Goal: Task Accomplishment & Management: Manage account settings

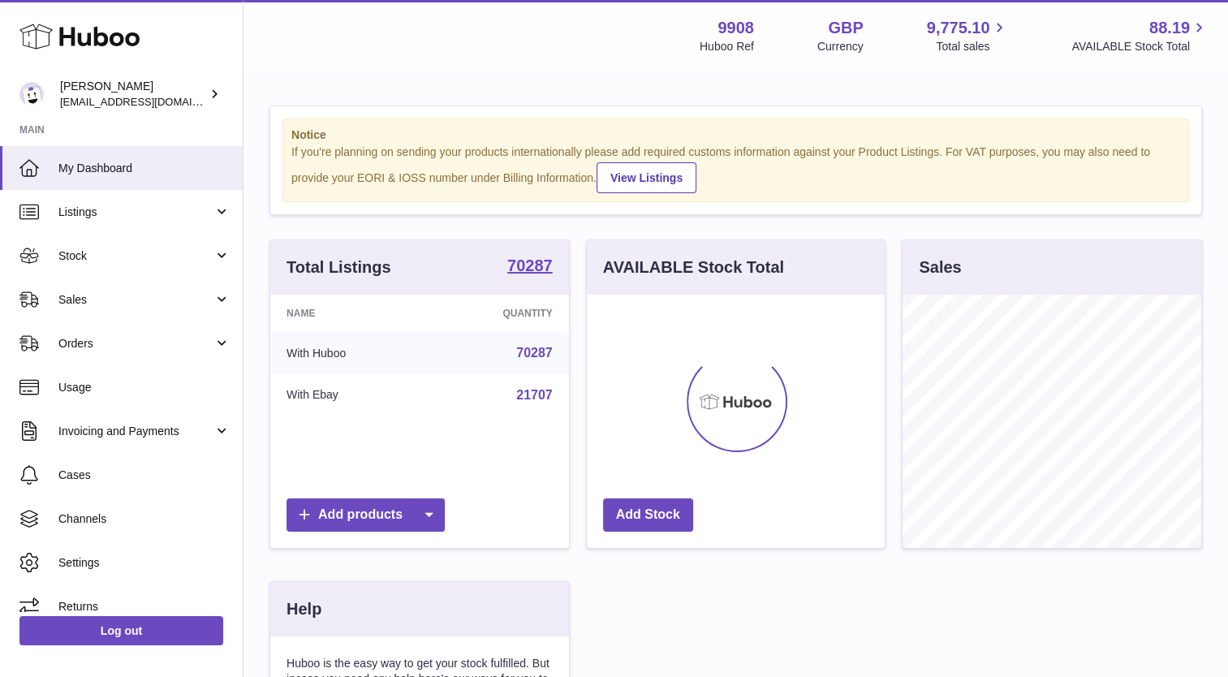
scroll to position [253, 299]
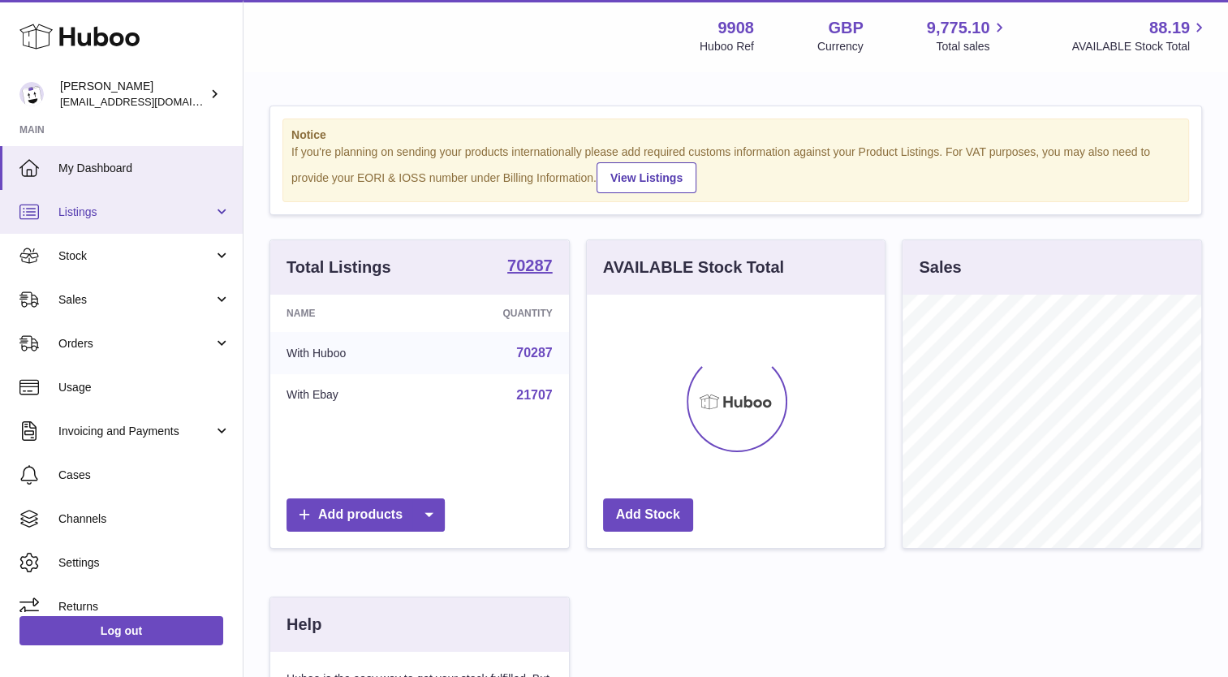
click at [89, 205] on span "Listings" at bounding box center [135, 212] width 155 height 15
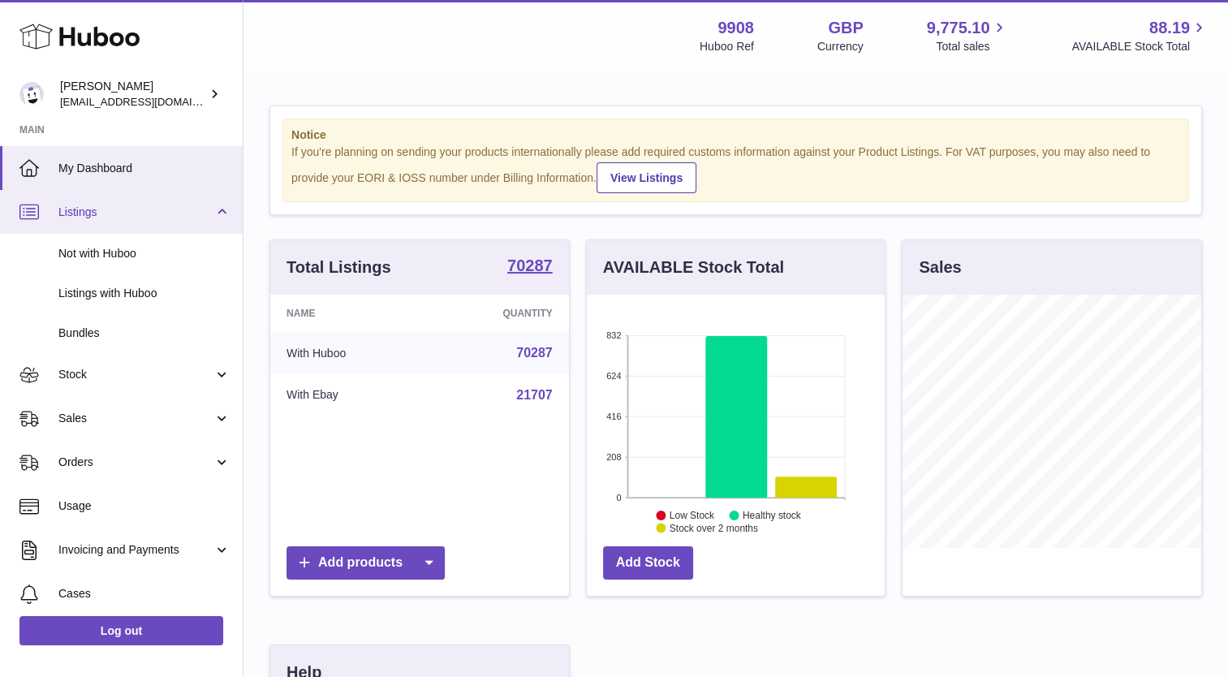
click at [84, 209] on span "Listings" at bounding box center [135, 212] width 155 height 15
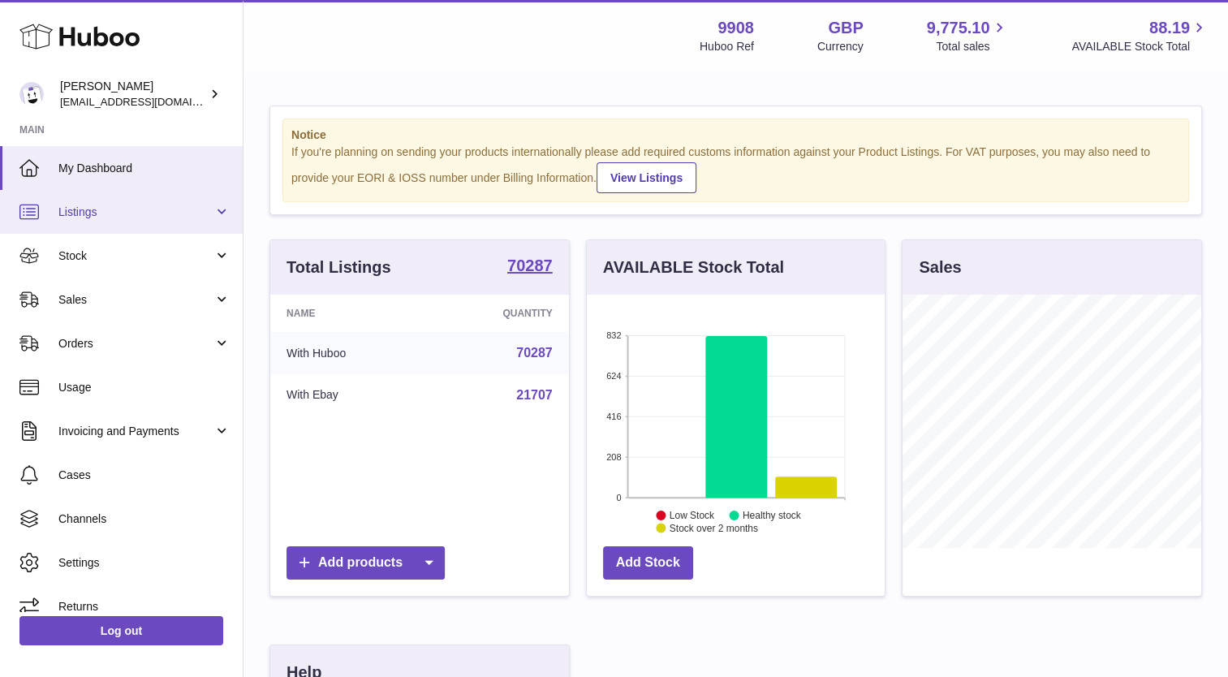
click at [84, 209] on span "Listings" at bounding box center [135, 212] width 155 height 15
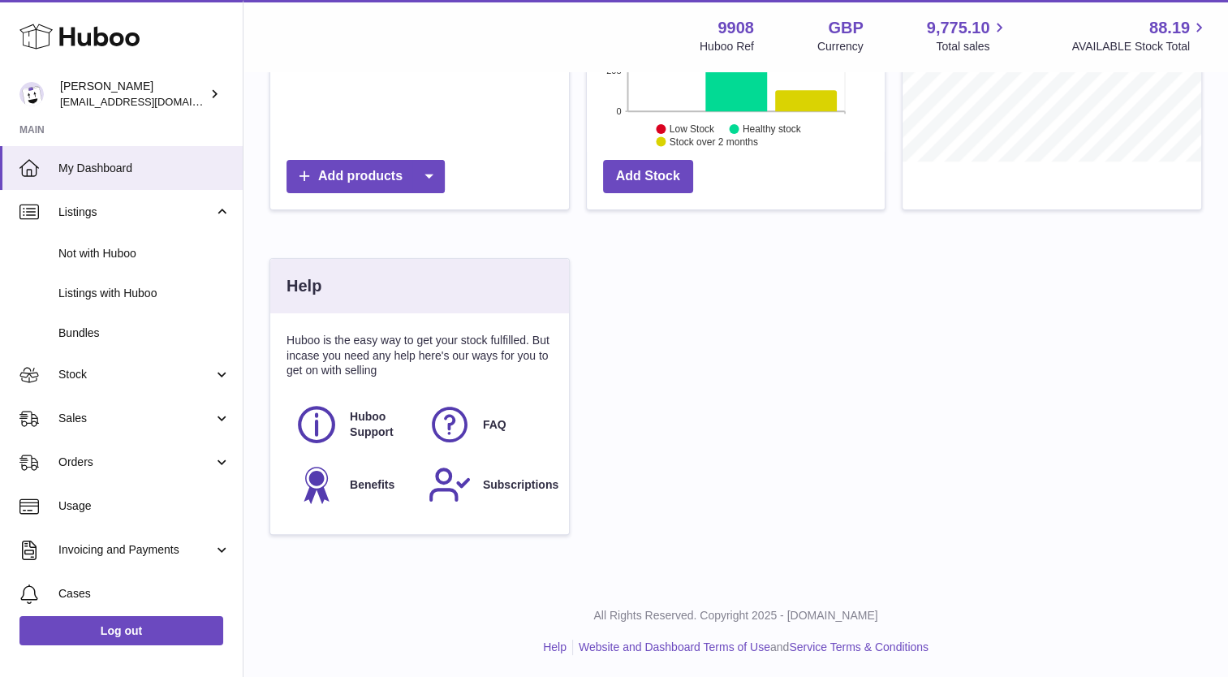
scroll to position [62, 0]
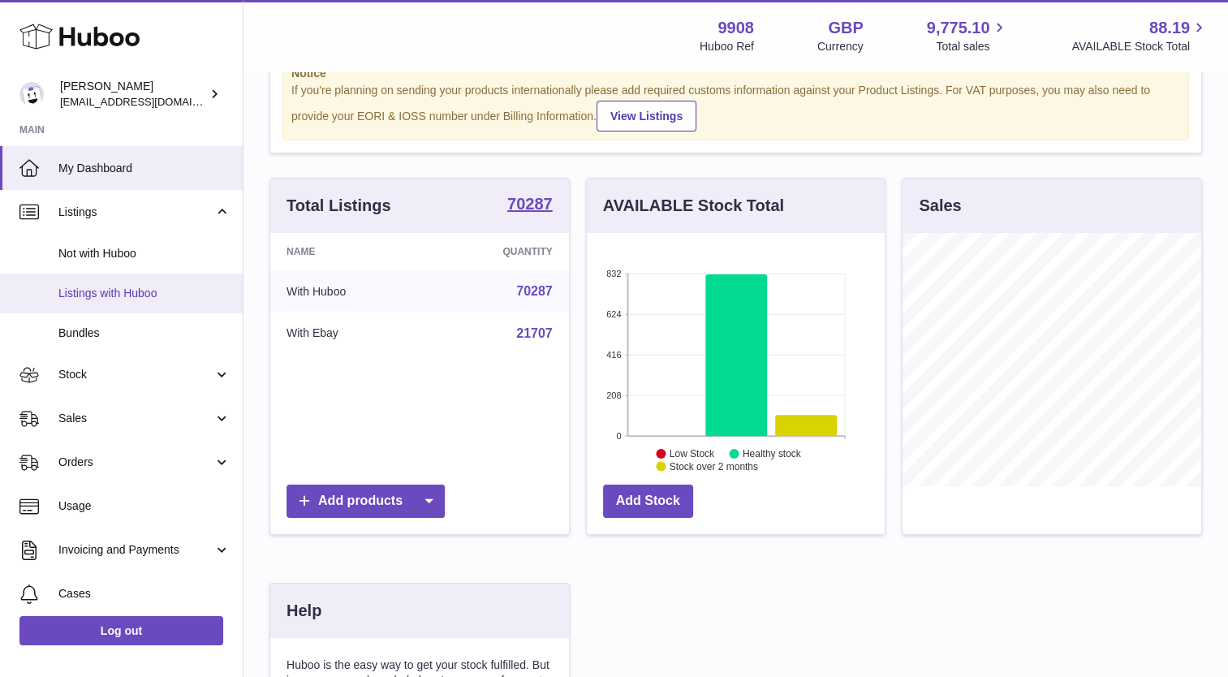
click at [74, 293] on span "Listings with Huboo" at bounding box center [144, 293] width 172 height 15
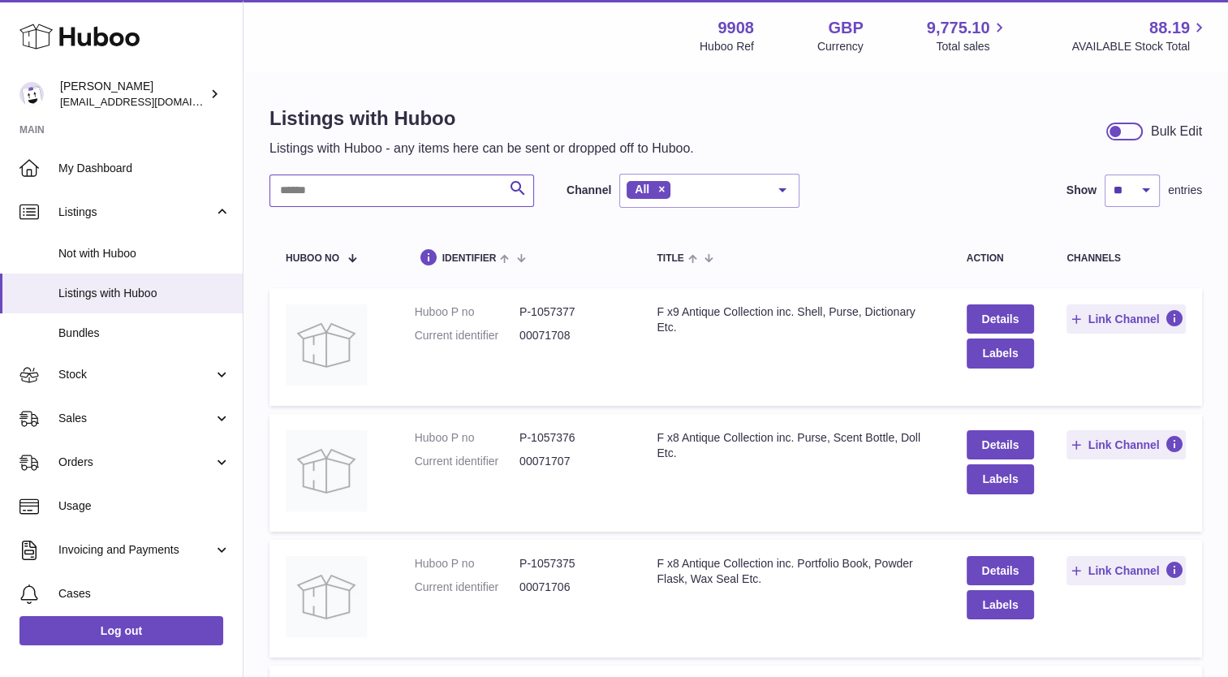
click at [321, 179] on input "text" at bounding box center [402, 191] width 265 height 32
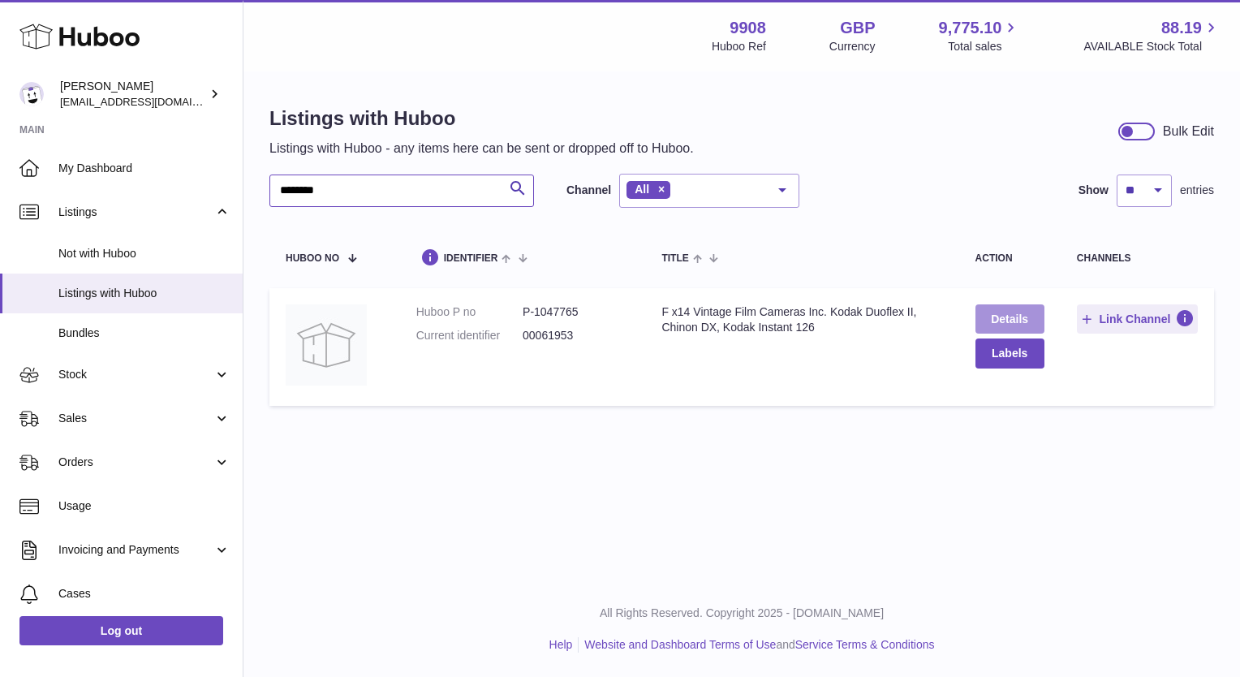
type input "********"
click at [992, 321] on link "Details" at bounding box center [1010, 318] width 69 height 29
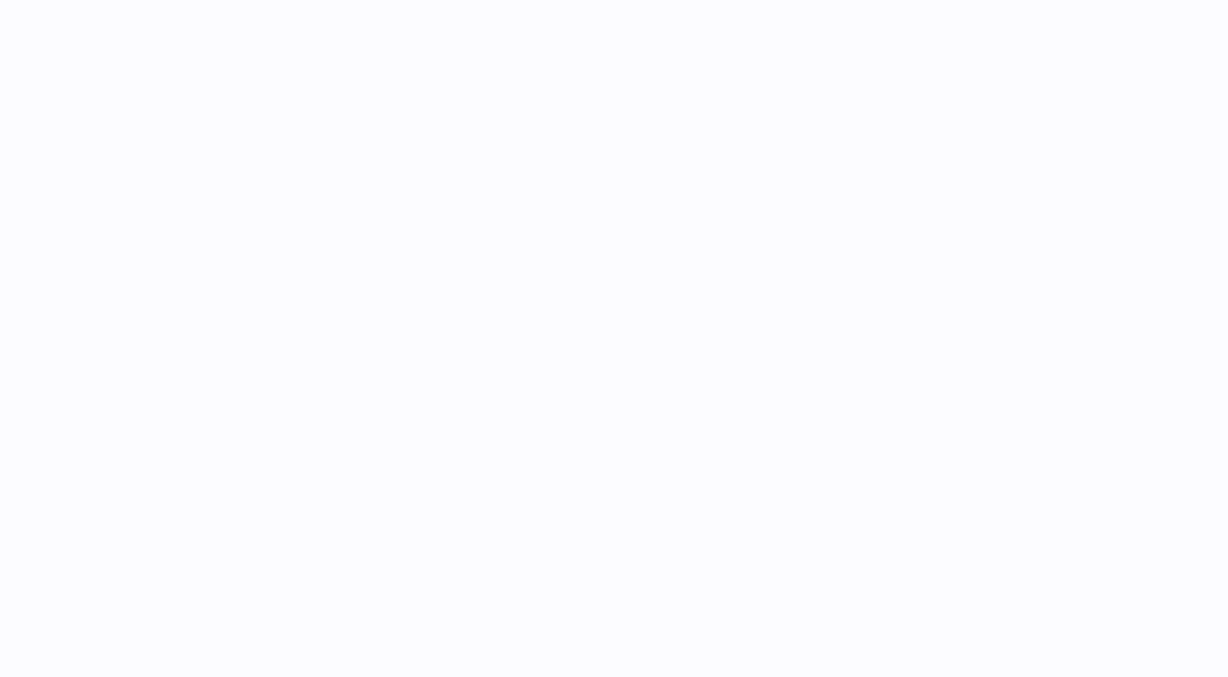
select select
select select "****"
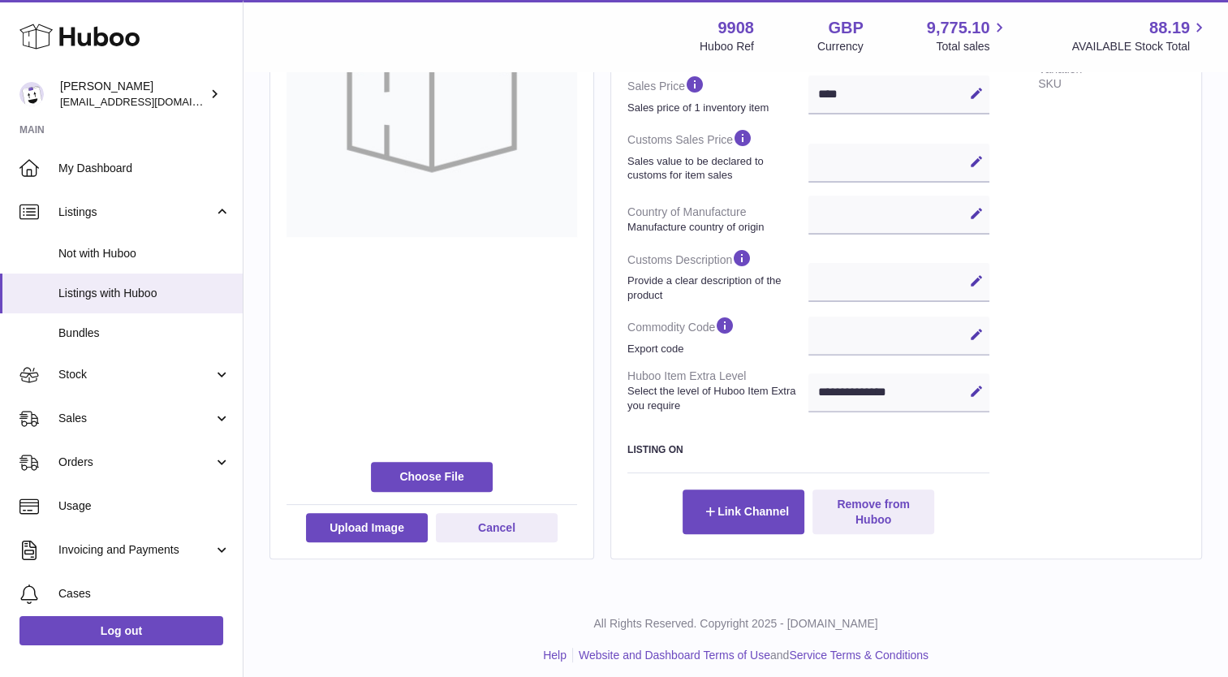
scroll to position [448, 0]
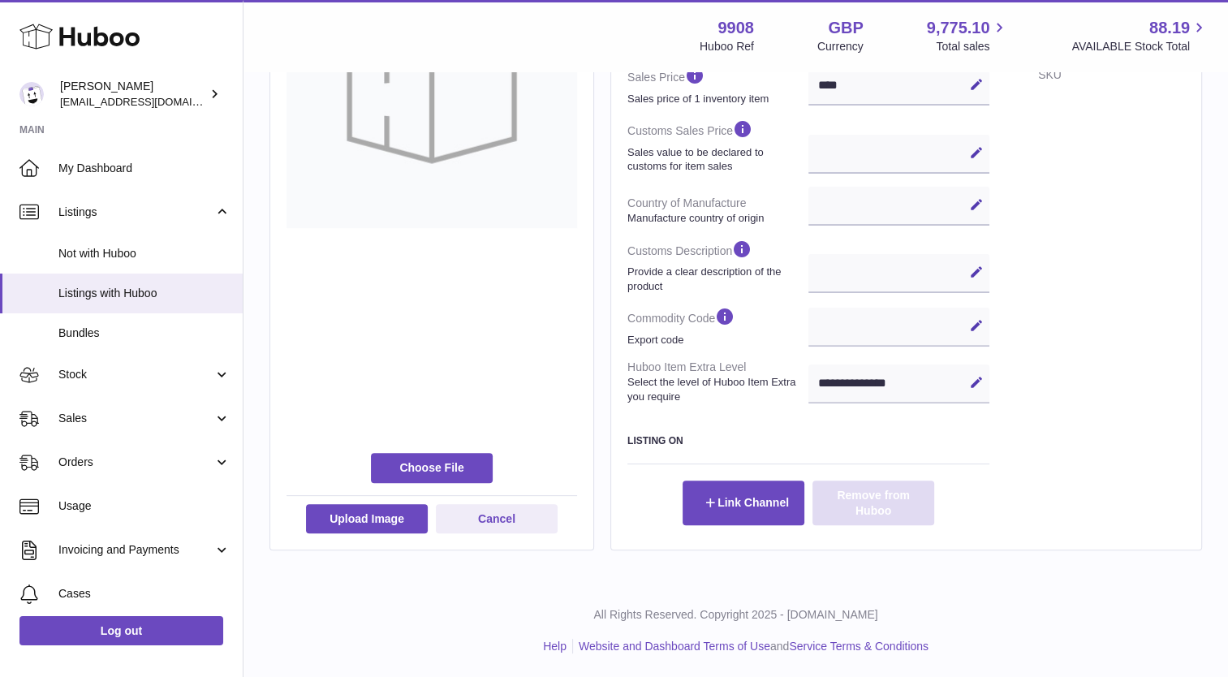
click at [880, 490] on button "Remove from Huboo" at bounding box center [874, 503] width 122 height 44
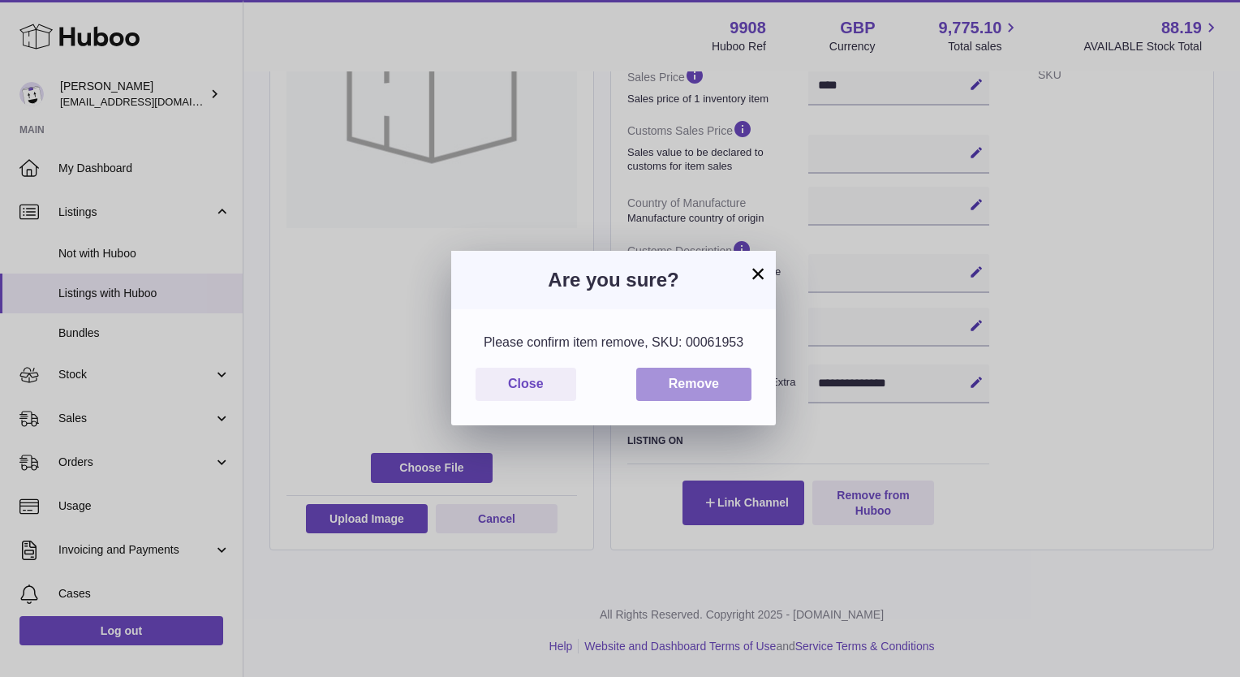
click at [686, 385] on button "Remove" at bounding box center [693, 384] width 115 height 33
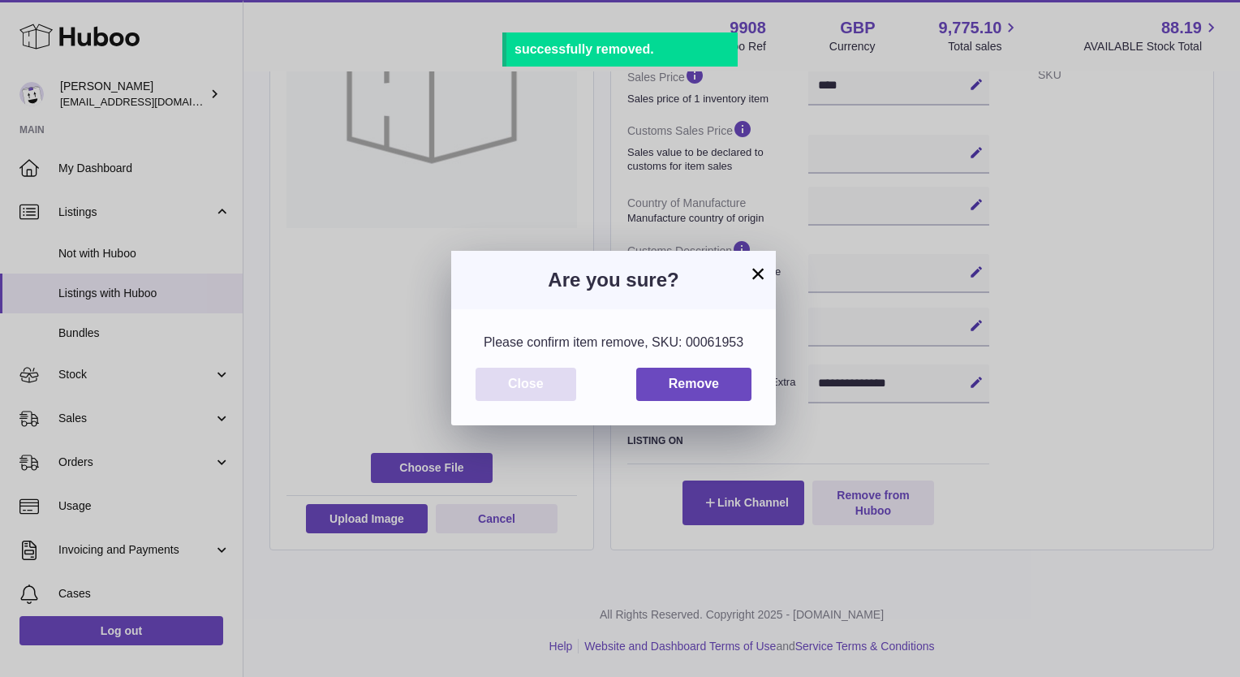
click at [514, 393] on button "Close" at bounding box center [526, 384] width 101 height 33
